Goal: Information Seeking & Learning: Learn about a topic

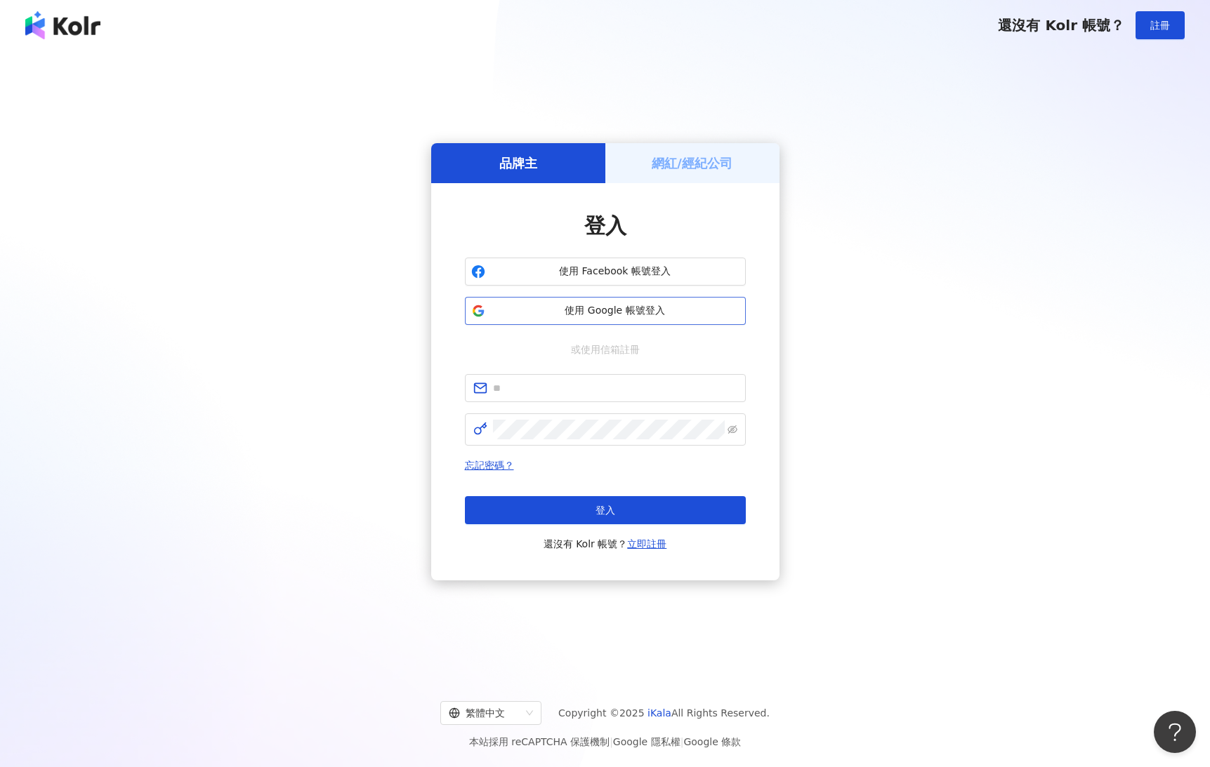
click at [695, 305] on span "使用 Google 帳號登入" at bounding box center [615, 311] width 249 height 14
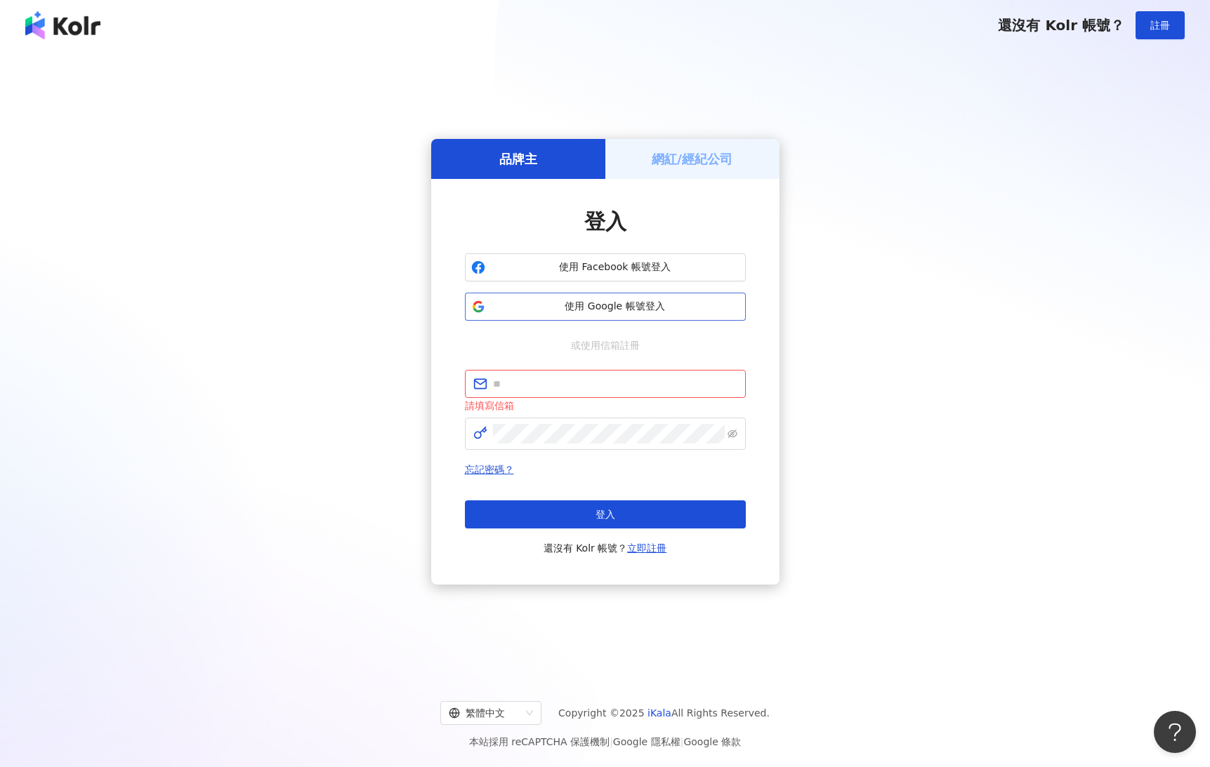
scroll to position [3, 0]
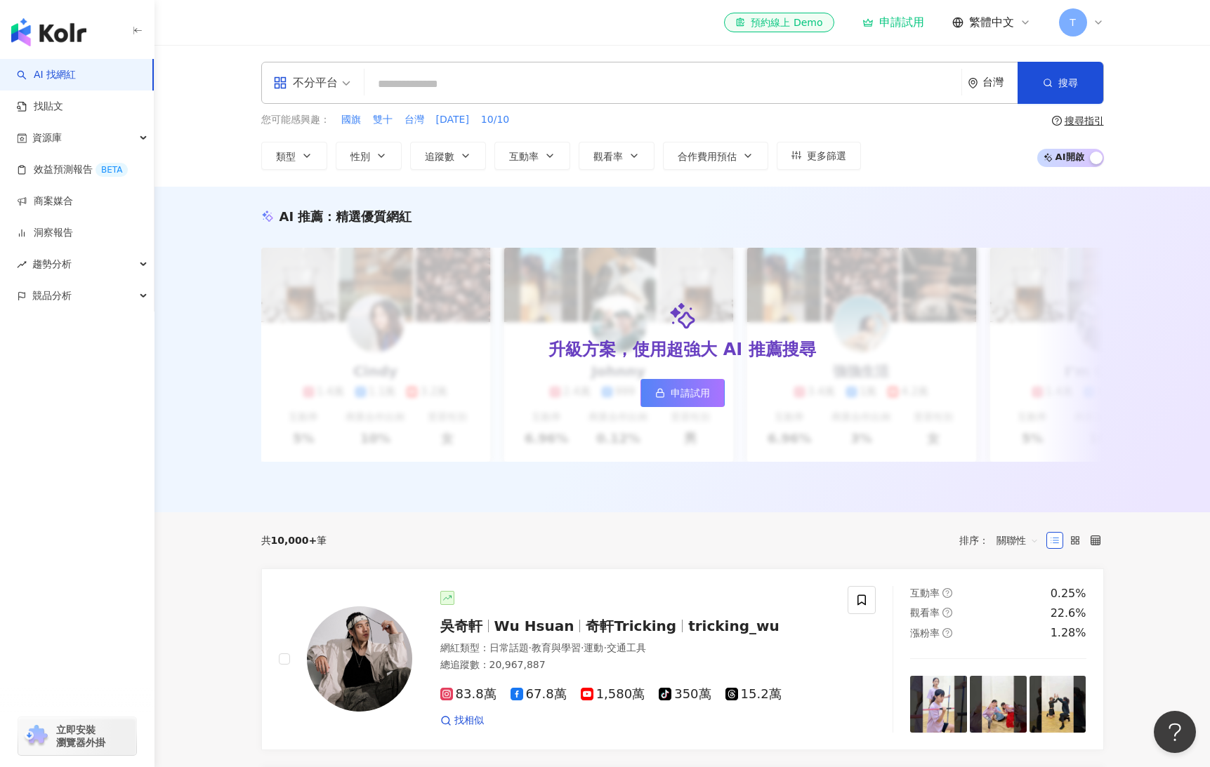
click at [995, 83] on div "台灣" at bounding box center [999, 83] width 35 height 12
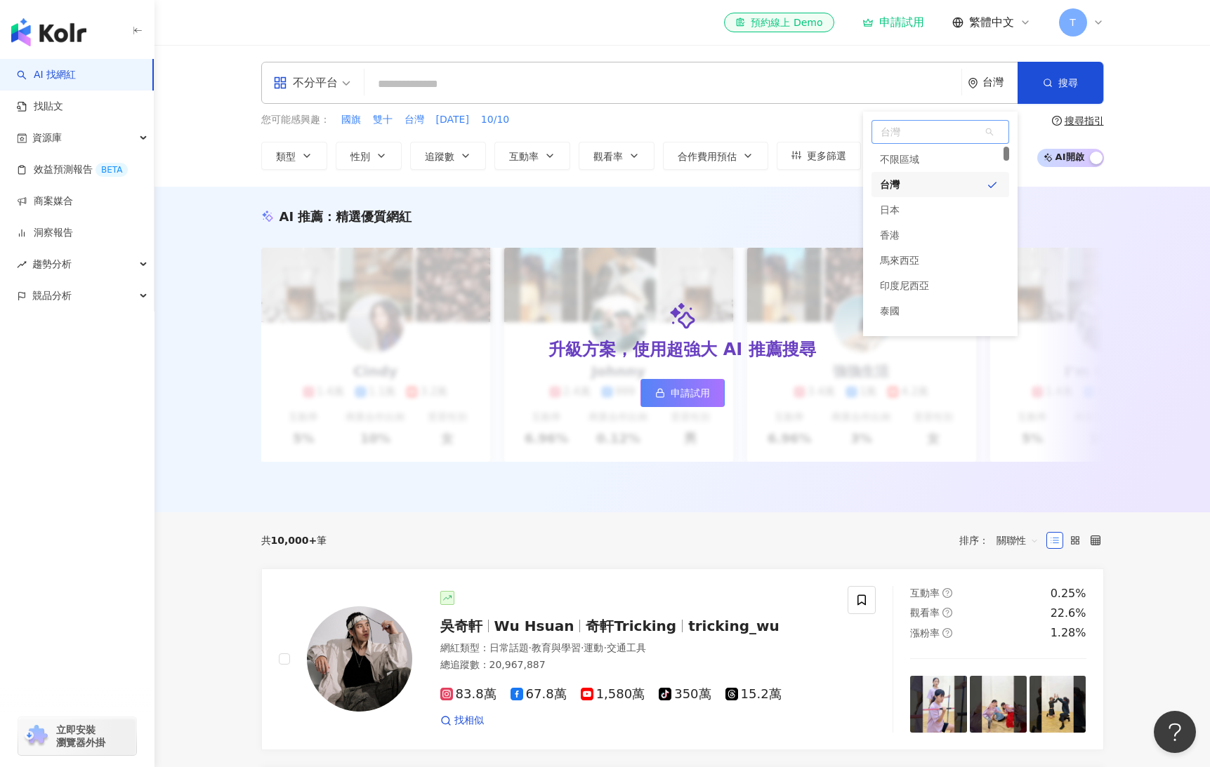
drag, startPoint x: 1007, startPoint y: 159, endPoint x: 962, endPoint y: 190, distance: 54.3
click at [1007, 139] on div "台灣 unlimit tw jp 不限區域 台灣 日本 [GEOGRAPHIC_DATA] [GEOGRAPHIC_DATA]" at bounding box center [940, 132] width 138 height 24
type input "**"
click at [907, 161] on div "越南" at bounding box center [940, 159] width 138 height 25
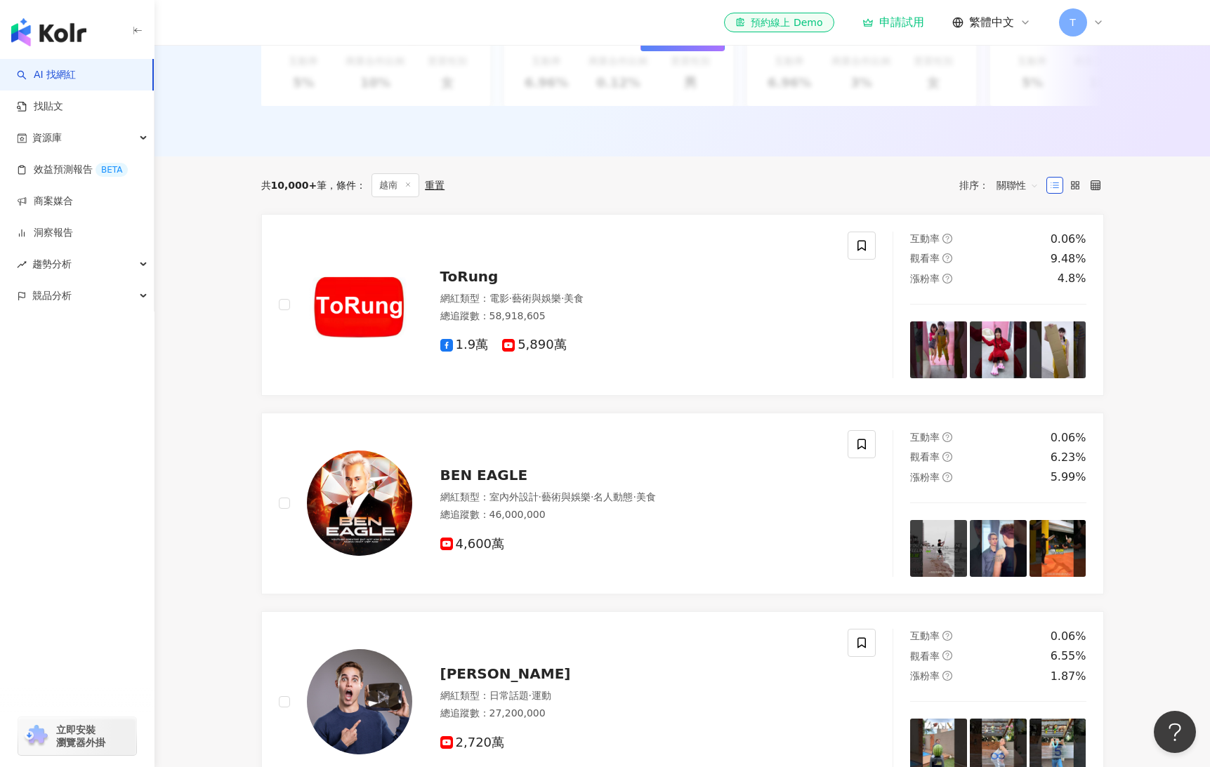
scroll to position [371, 0]
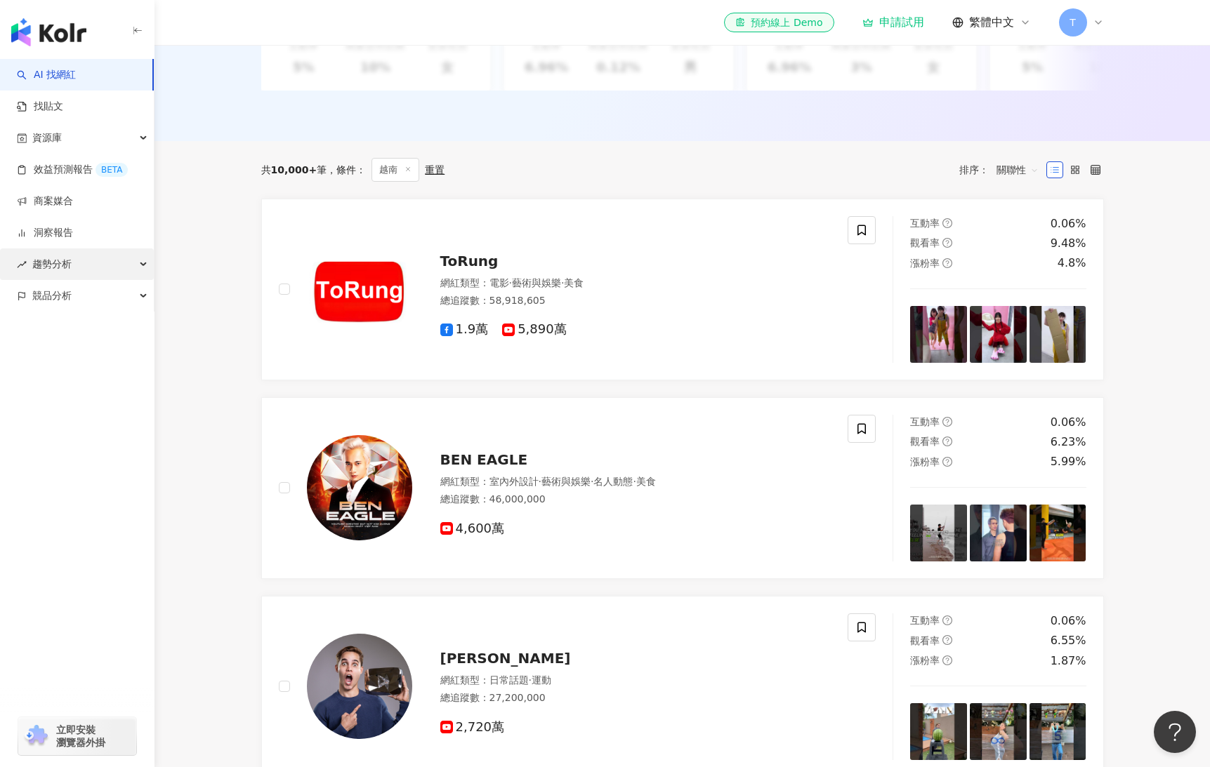
click at [99, 270] on div "趨勢分析" at bounding box center [77, 265] width 154 height 32
click at [129, 270] on div "趨勢分析" at bounding box center [77, 265] width 154 height 32
click at [1071, 175] on icon at bounding box center [1075, 170] width 10 height 10
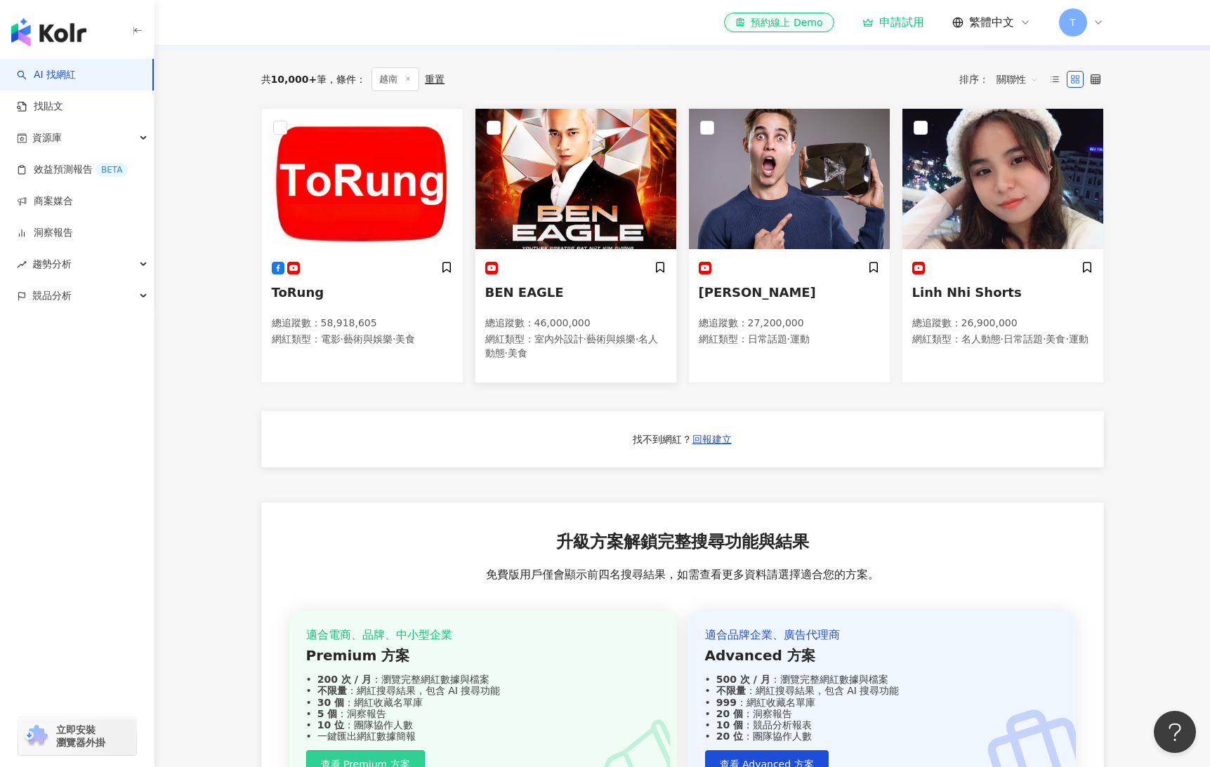
scroll to position [459, 0]
